Goal: Task Accomplishment & Management: Use online tool/utility

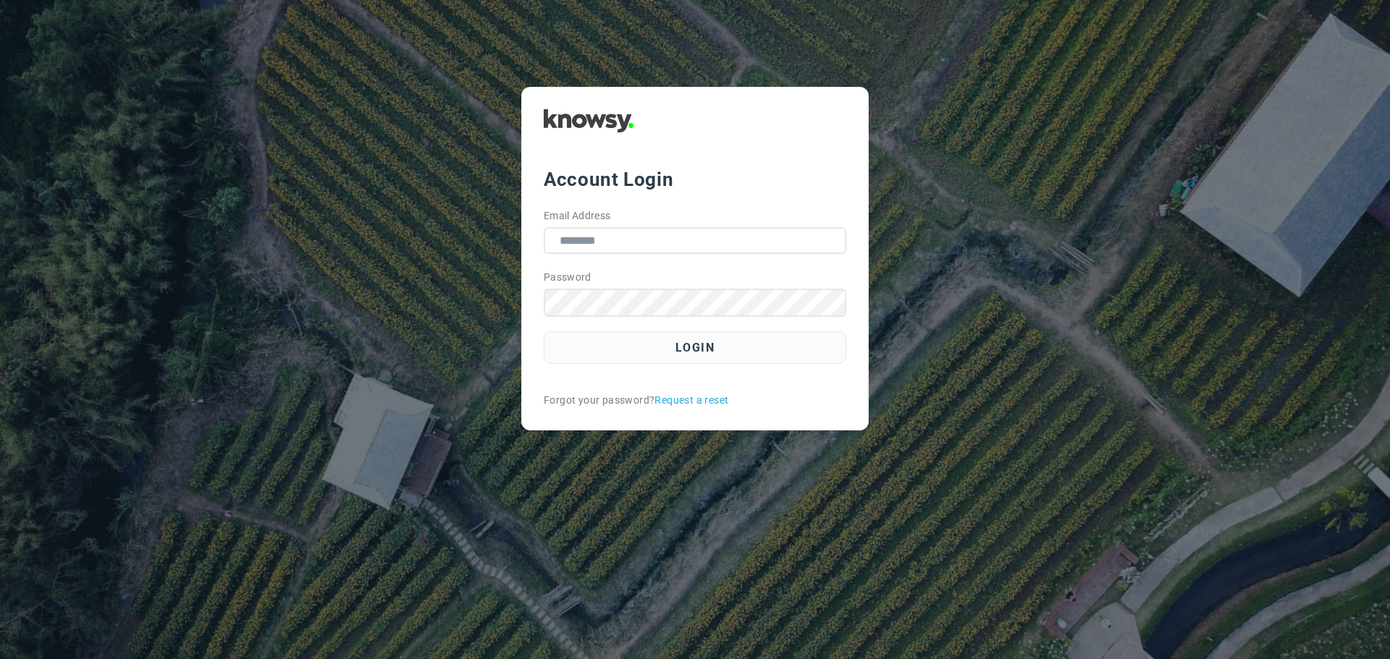
type input "**********"
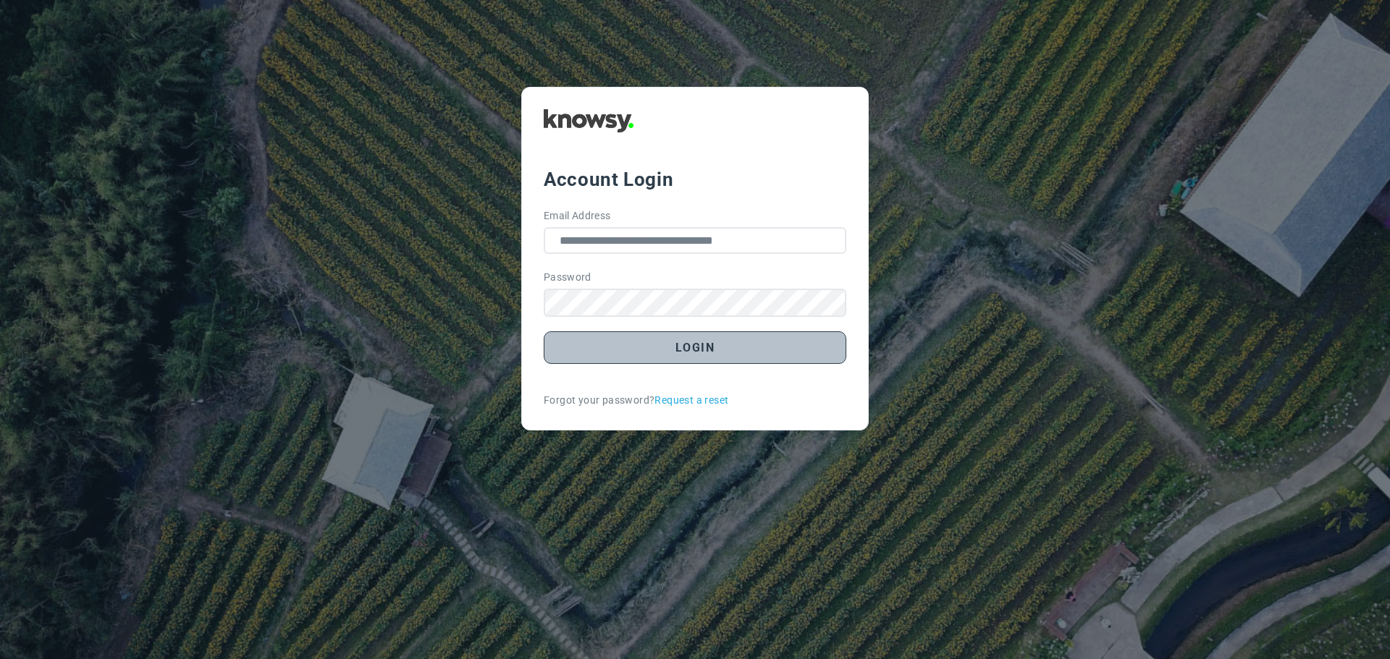
drag, startPoint x: 0, startPoint y: 0, endPoint x: 719, endPoint y: 354, distance: 801.1
click at [719, 354] on button "Login" at bounding box center [695, 347] width 303 height 33
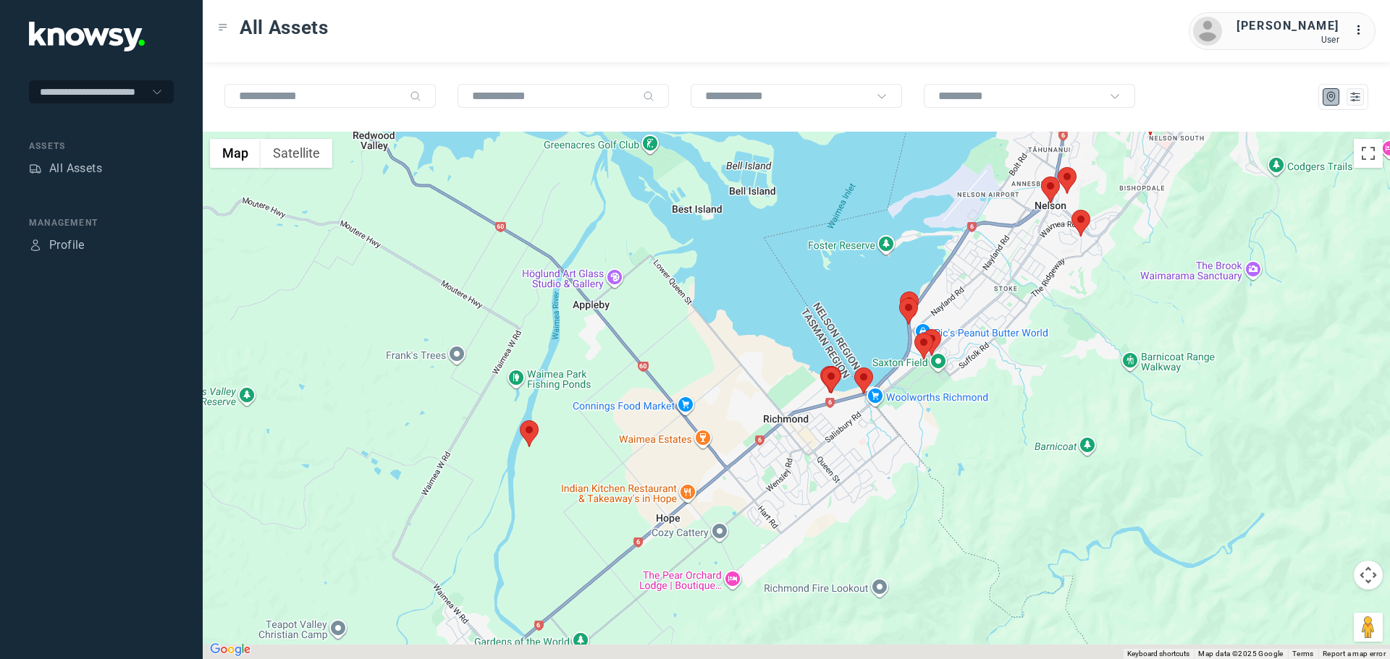
drag, startPoint x: 805, startPoint y: 587, endPoint x: 886, endPoint y: 432, distance: 174.8
click at [886, 432] on div at bounding box center [796, 396] width 1187 height 528
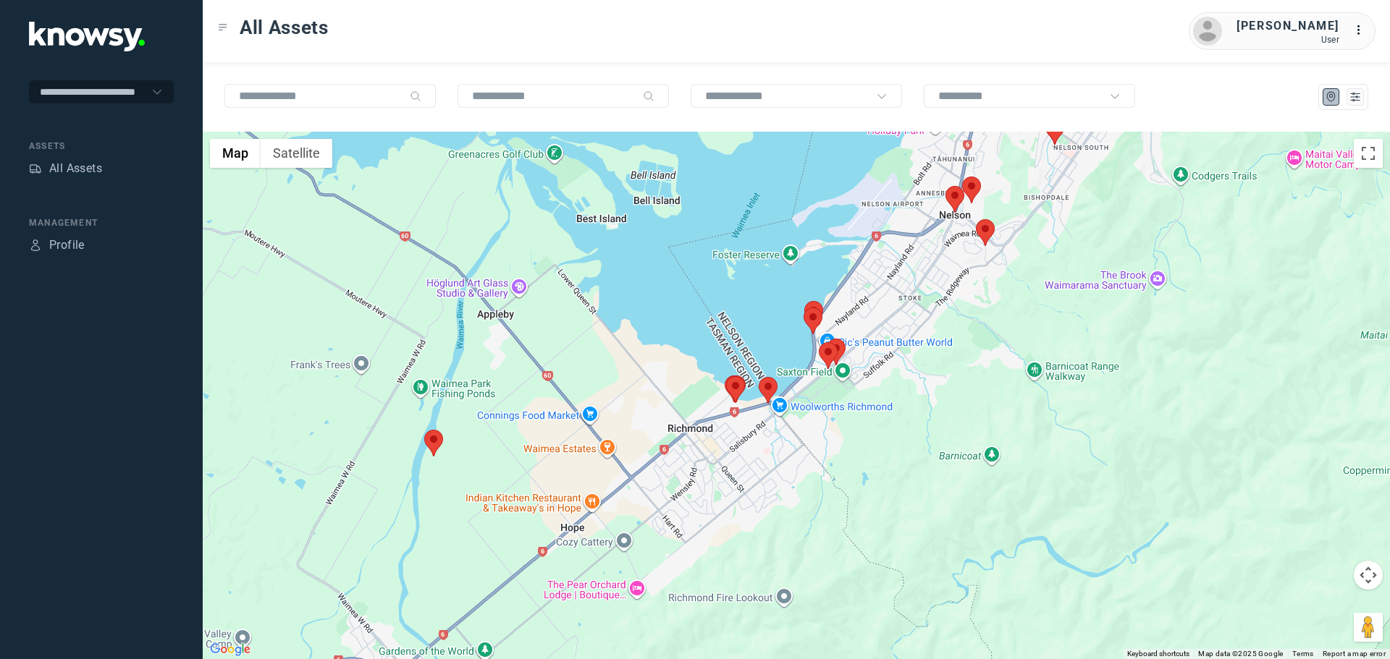
drag, startPoint x: 842, startPoint y: 499, endPoint x: 735, endPoint y: 511, distance: 107.8
click at [735, 511] on div at bounding box center [796, 396] width 1187 height 528
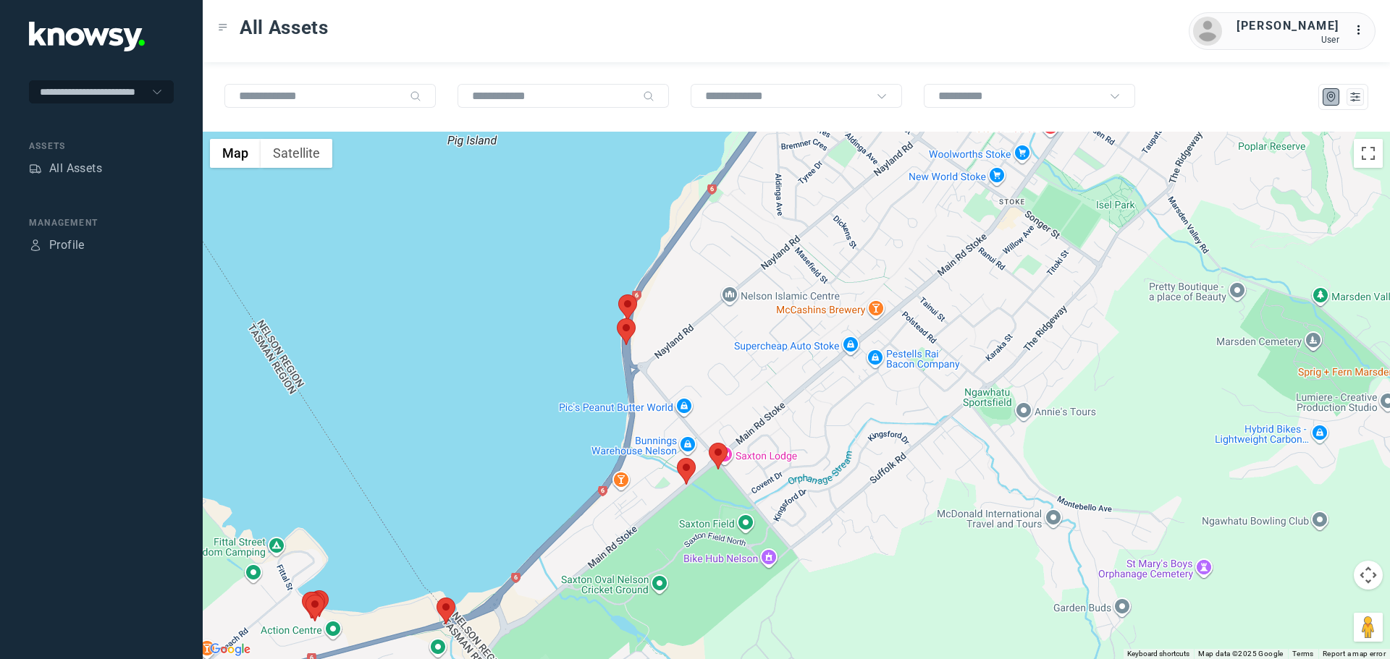
click at [677, 458] on area at bounding box center [677, 458] width 0 height 0
drag, startPoint x: 714, startPoint y: 388, endPoint x: 721, endPoint y: 428, distance: 41.1
click at [714, 388] on button "Close" at bounding box center [729, 390] width 35 height 35
click at [709, 443] on area at bounding box center [709, 443] width 0 height 0
click at [754, 368] on button "Close" at bounding box center [761, 375] width 35 height 35
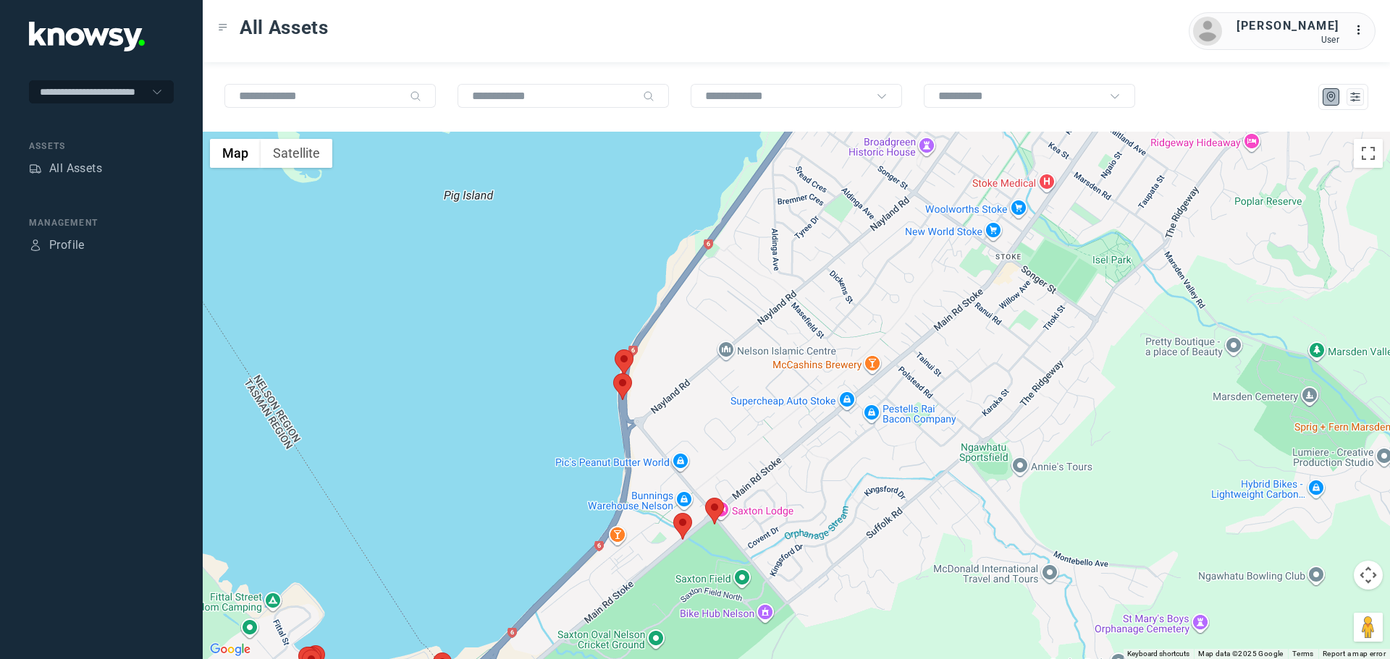
drag, startPoint x: 751, startPoint y: 347, endPoint x: 746, endPoint y: 409, distance: 62.4
click at [746, 409] on div at bounding box center [796, 396] width 1187 height 528
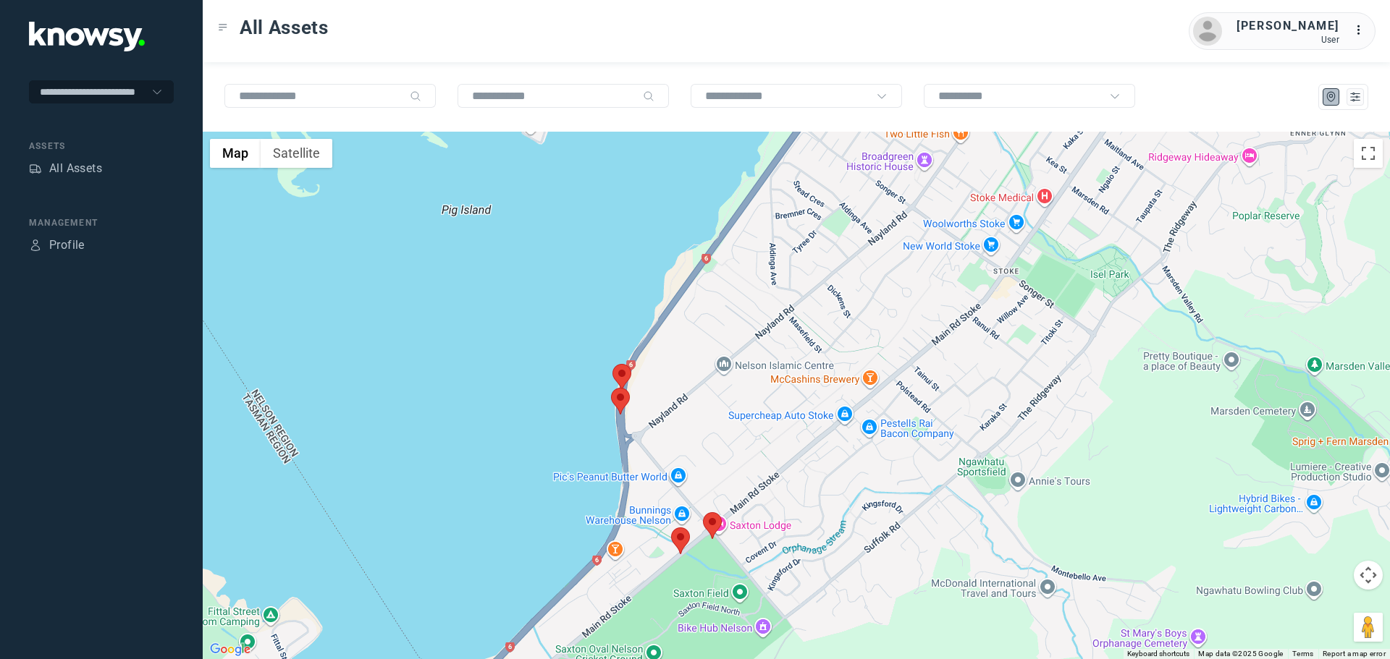
click at [611, 388] on area at bounding box center [611, 388] width 0 height 0
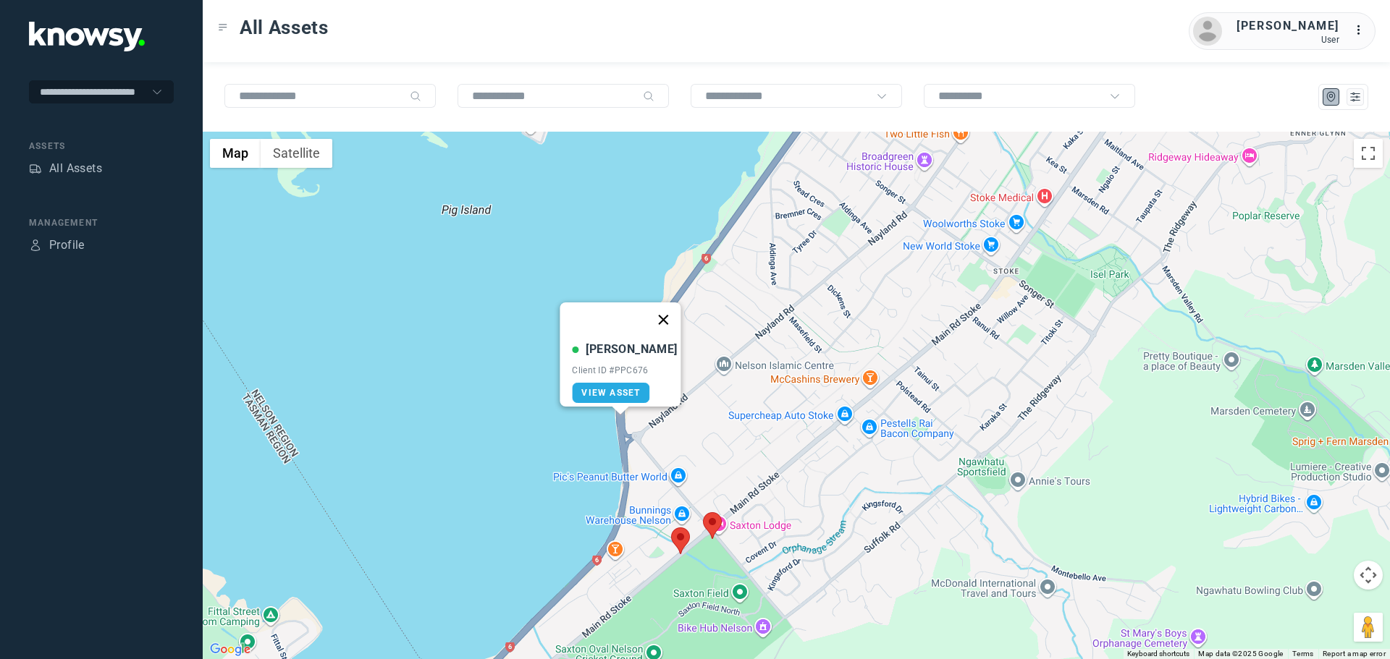
click at [658, 305] on button "Close" at bounding box center [663, 320] width 35 height 35
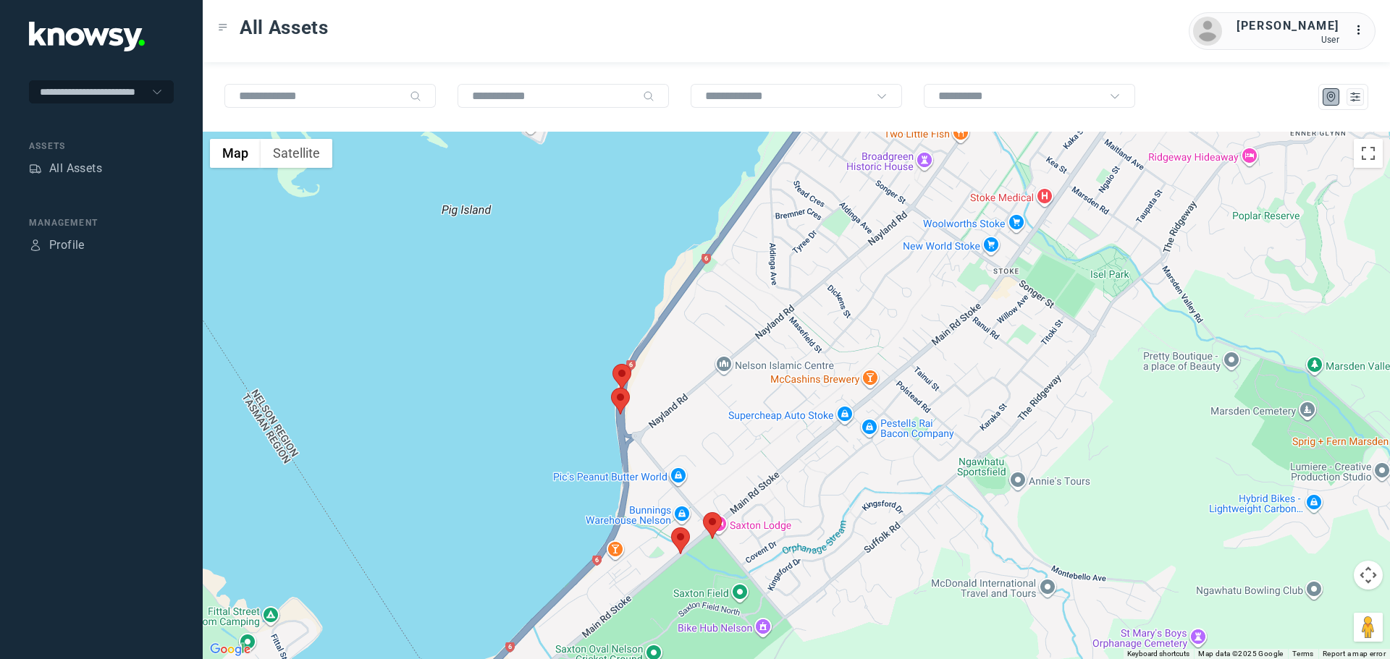
click at [612, 364] on area at bounding box center [612, 364] width 0 height 0
click at [662, 283] on button "Close" at bounding box center [657, 296] width 35 height 35
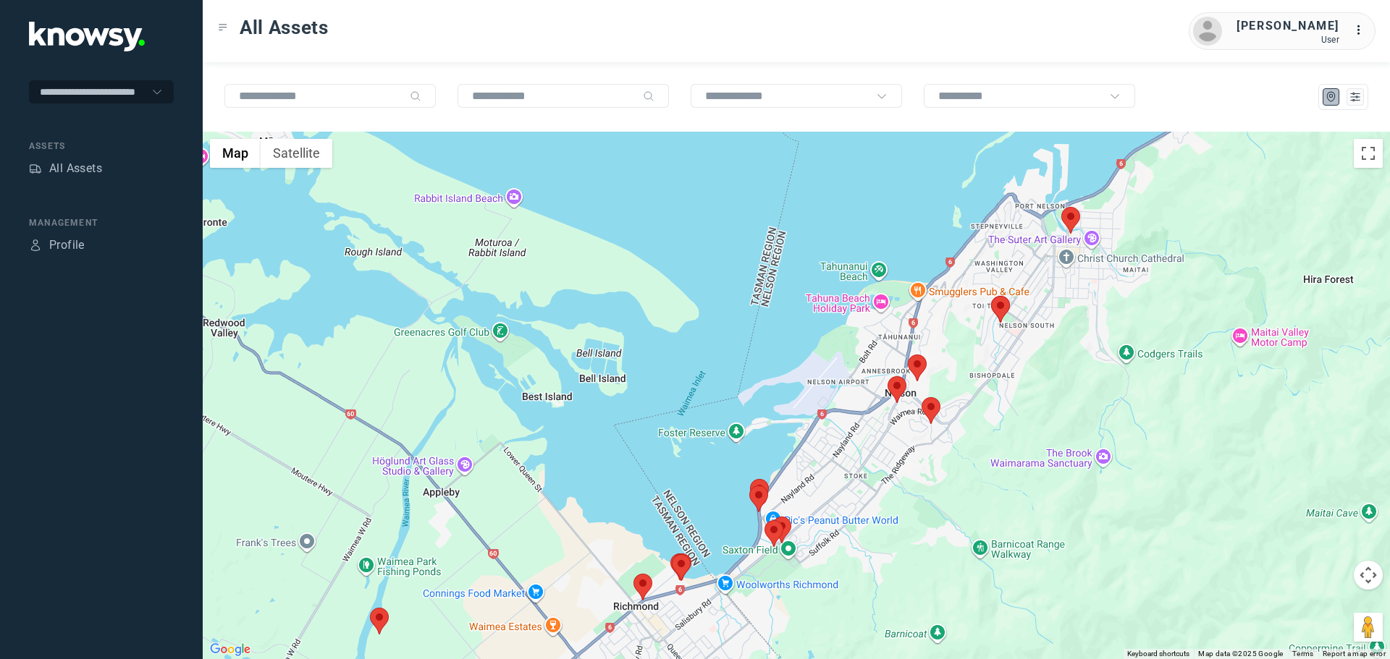
drag, startPoint x: 1063, startPoint y: 486, endPoint x: 895, endPoint y: 561, distance: 184.0
click at [897, 562] on div at bounding box center [796, 396] width 1187 height 528
